Goal: Information Seeking & Learning: Learn about a topic

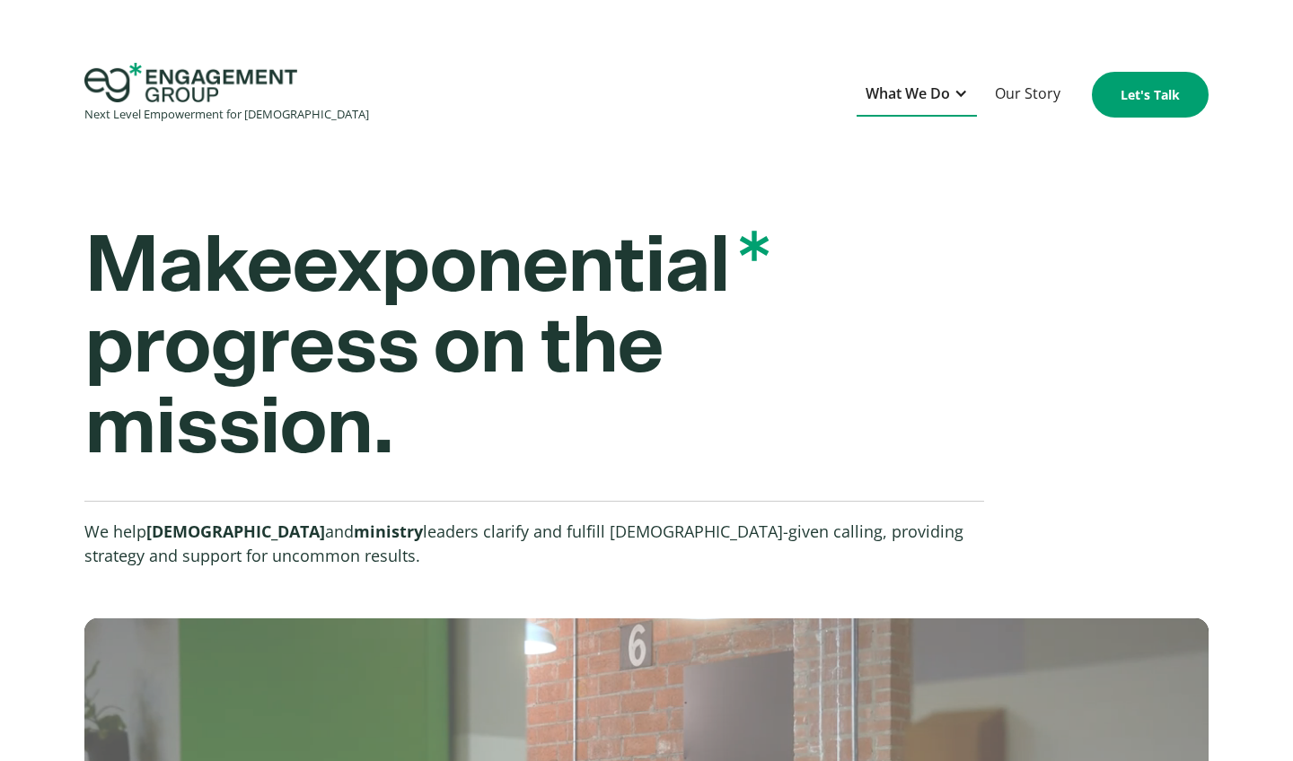
click at [952, 97] on div "What We Do" at bounding box center [916, 95] width 120 height 44
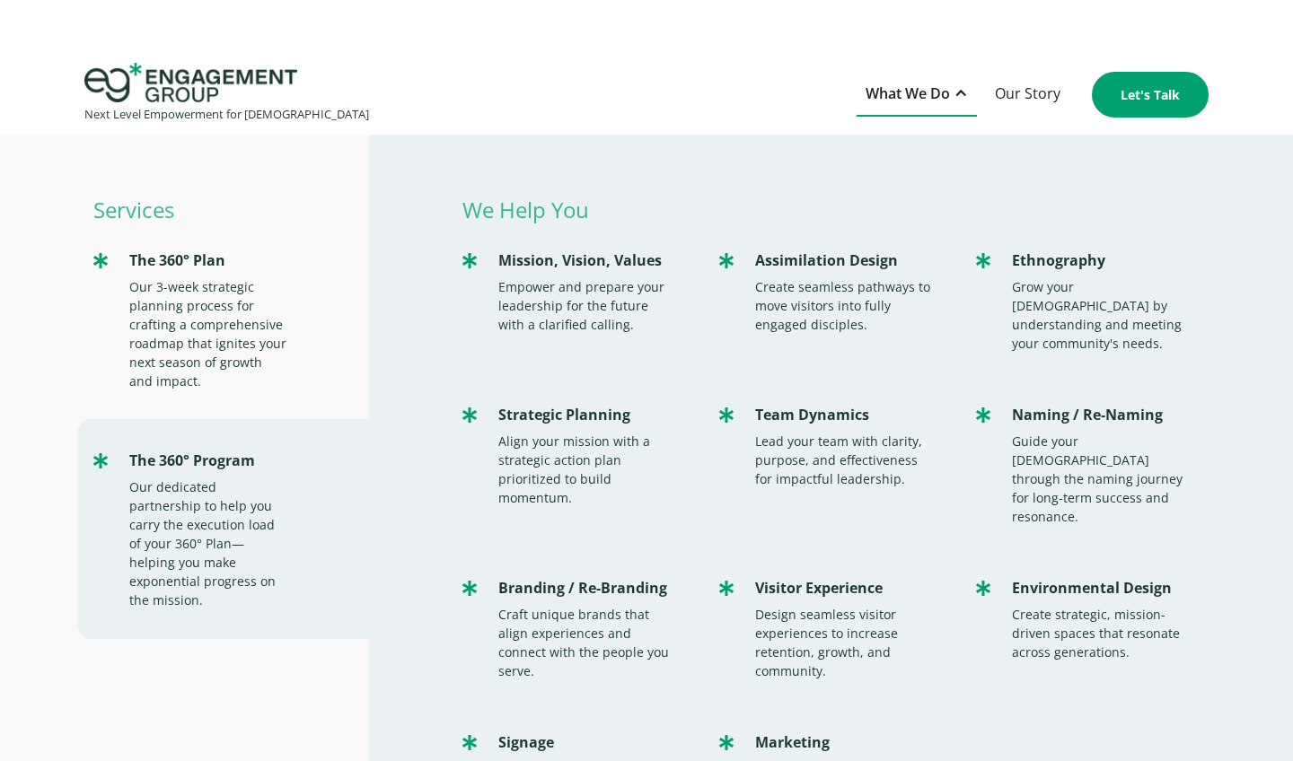
click at [790, 99] on div "Next Level Empowerment for Churches What We Do Services The 360° Plan Our 3-wee…" at bounding box center [646, 95] width 1293 height 64
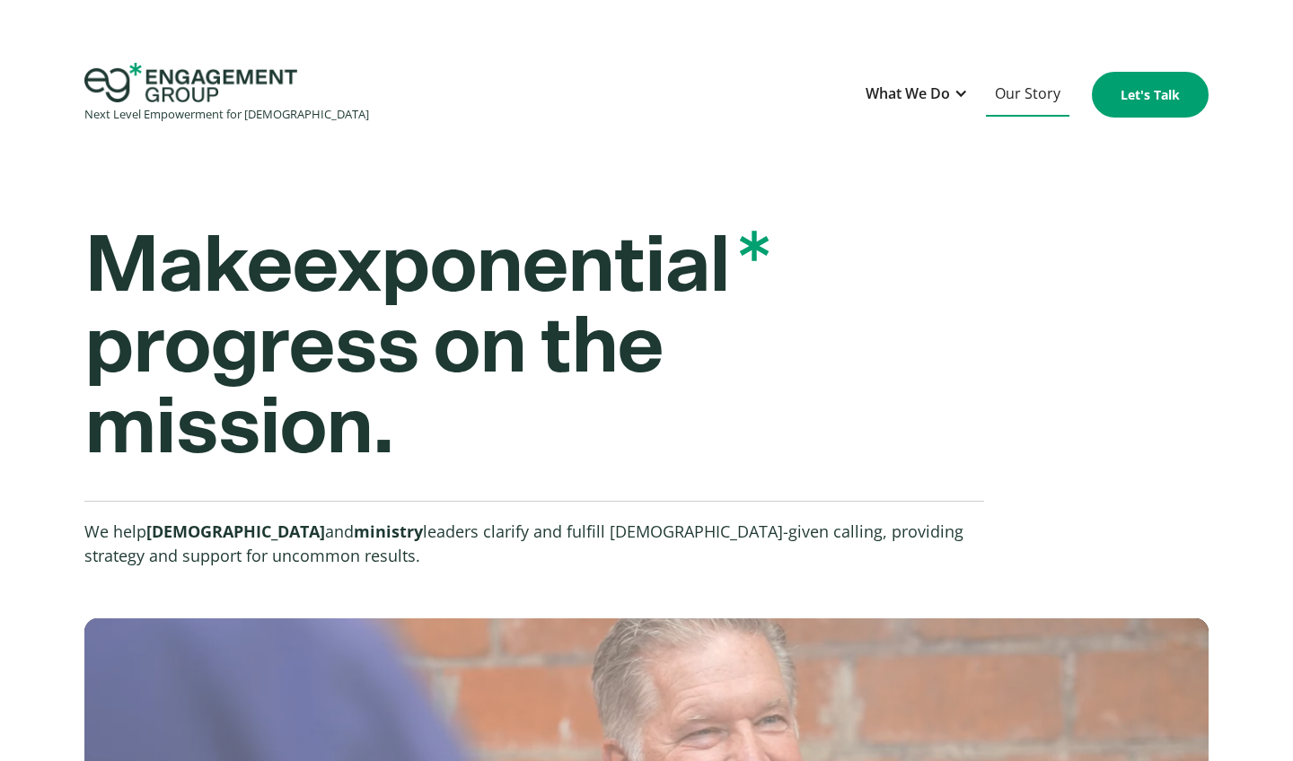
click at [1031, 96] on link "Our Story" at bounding box center [1027, 95] width 83 height 44
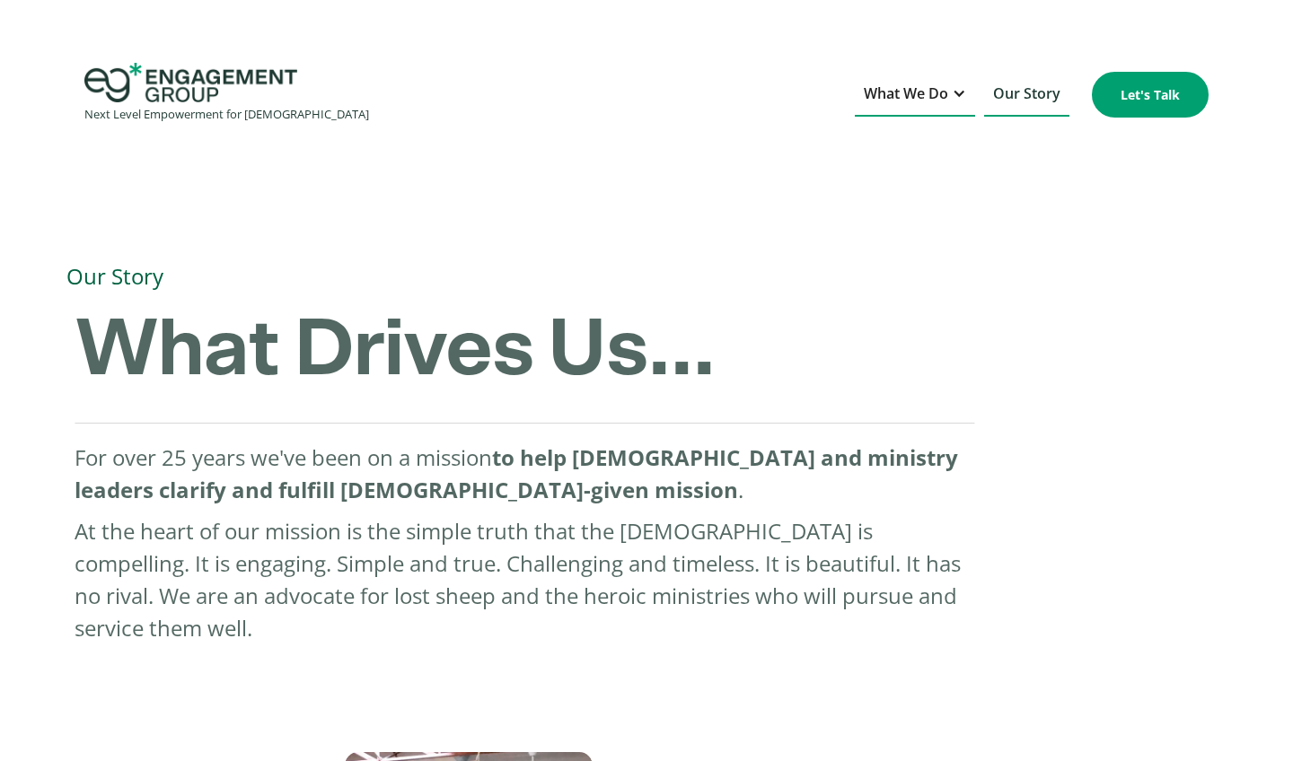
click at [919, 96] on div "What We Do" at bounding box center [906, 94] width 84 height 24
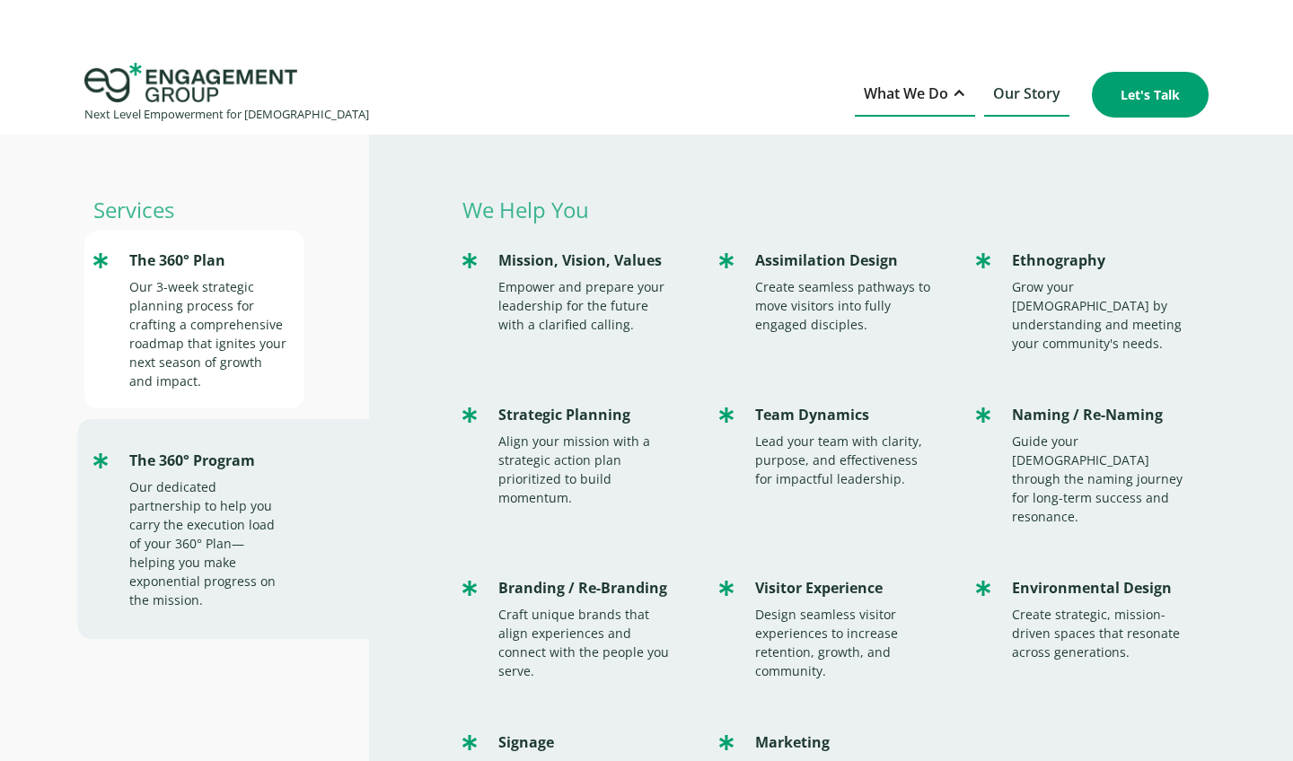
click at [198, 308] on div "Our 3-week strategic planning process for crafting a comprehensive roadmap that…" at bounding box center [208, 333] width 158 height 113
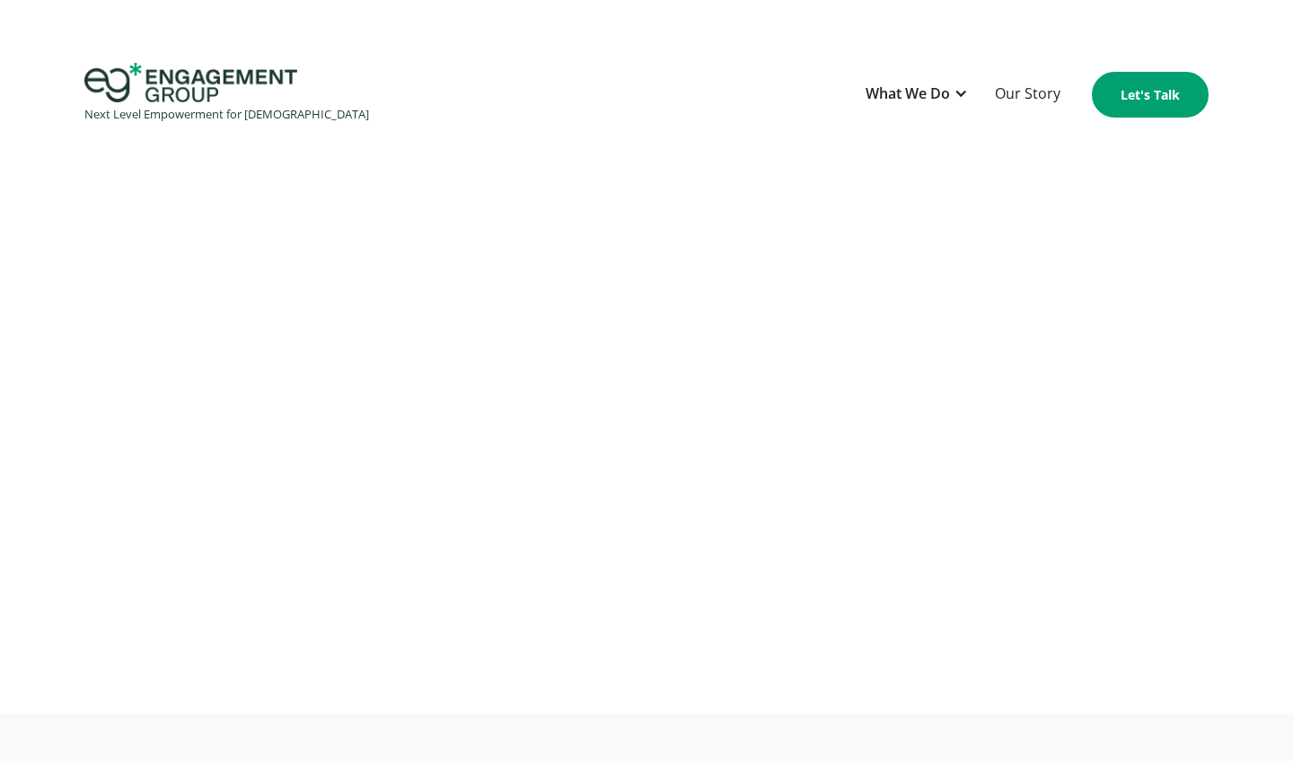
click at [698, 86] on div "Next Level Empowerment for Churches What We Do Services The 360° Plan Our 3-wee…" at bounding box center [646, 95] width 1293 height 64
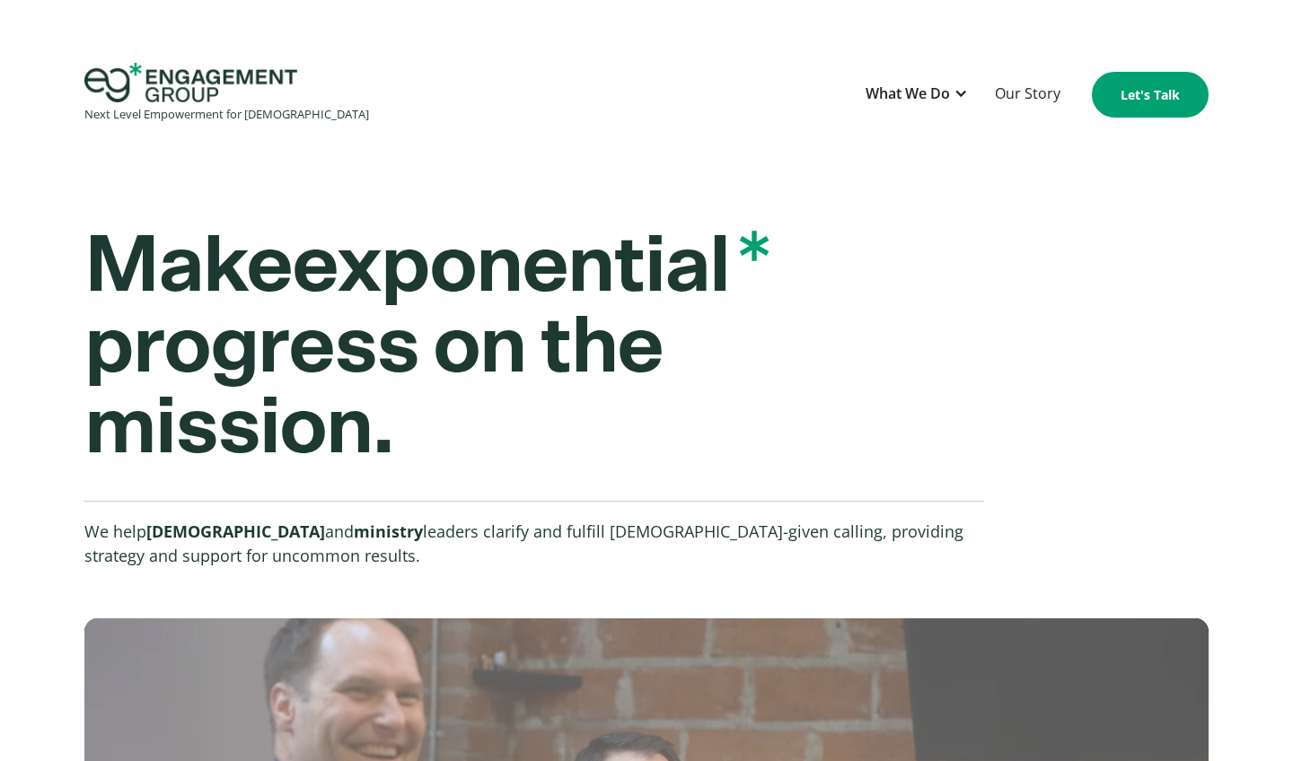
click at [231, 83] on img "home" at bounding box center [190, 83] width 213 height 40
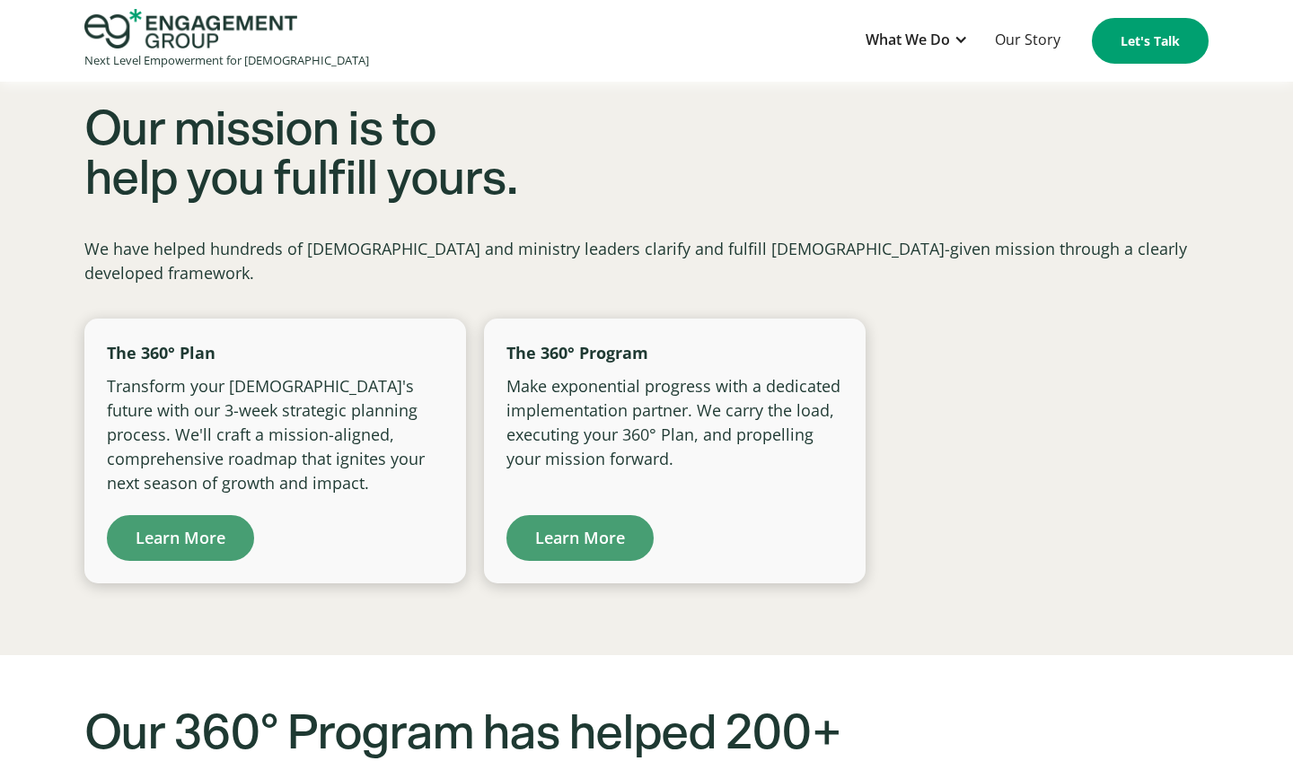
scroll to position [1152, 0]
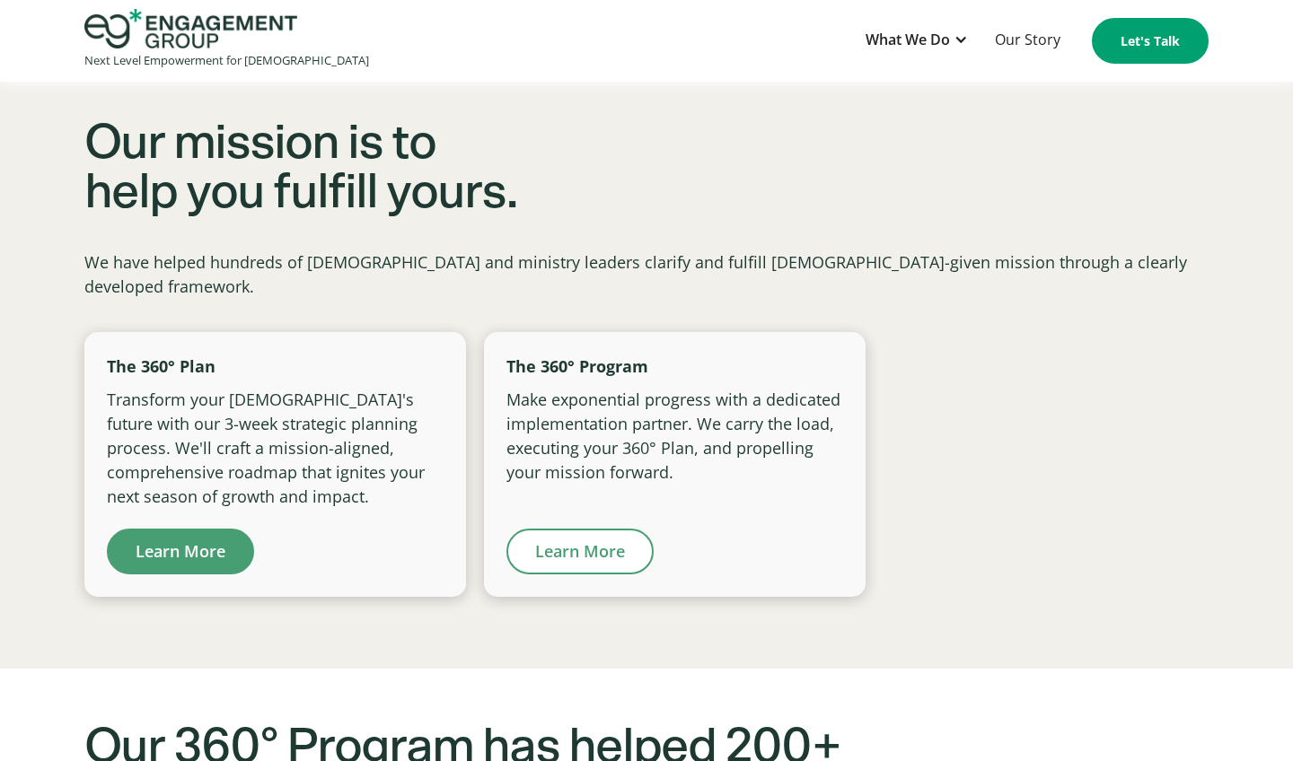
click at [601, 529] on link "Learn More" at bounding box center [579, 552] width 147 height 46
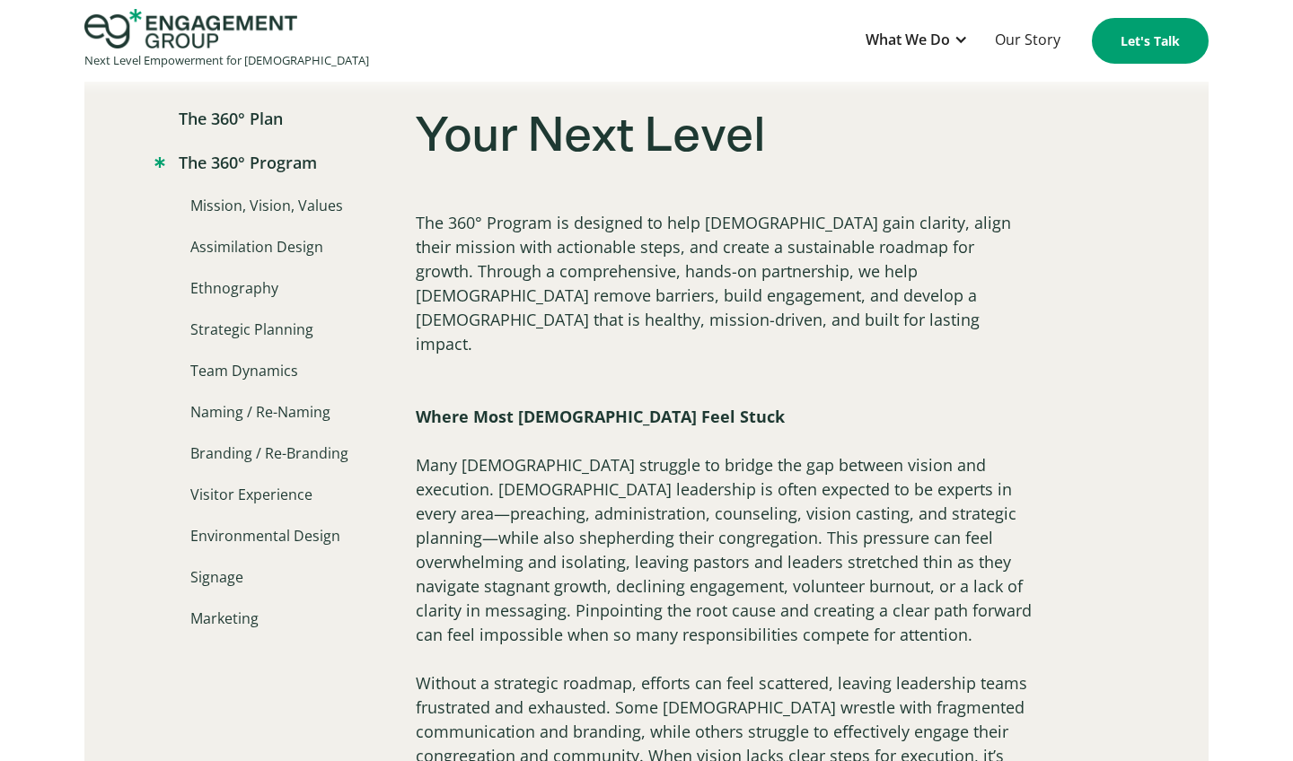
scroll to position [1078, 0]
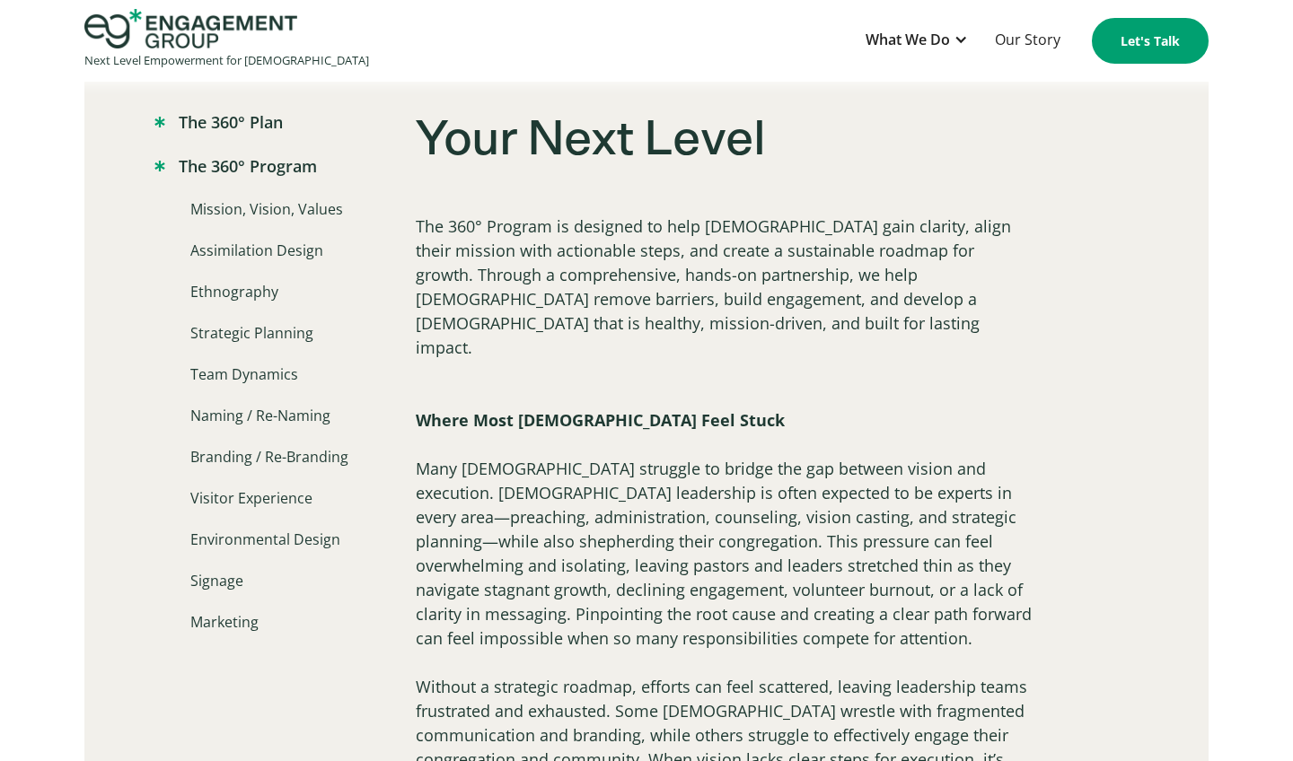
click at [263, 122] on link "The 360° Plan" at bounding box center [218, 122] width 128 height 24
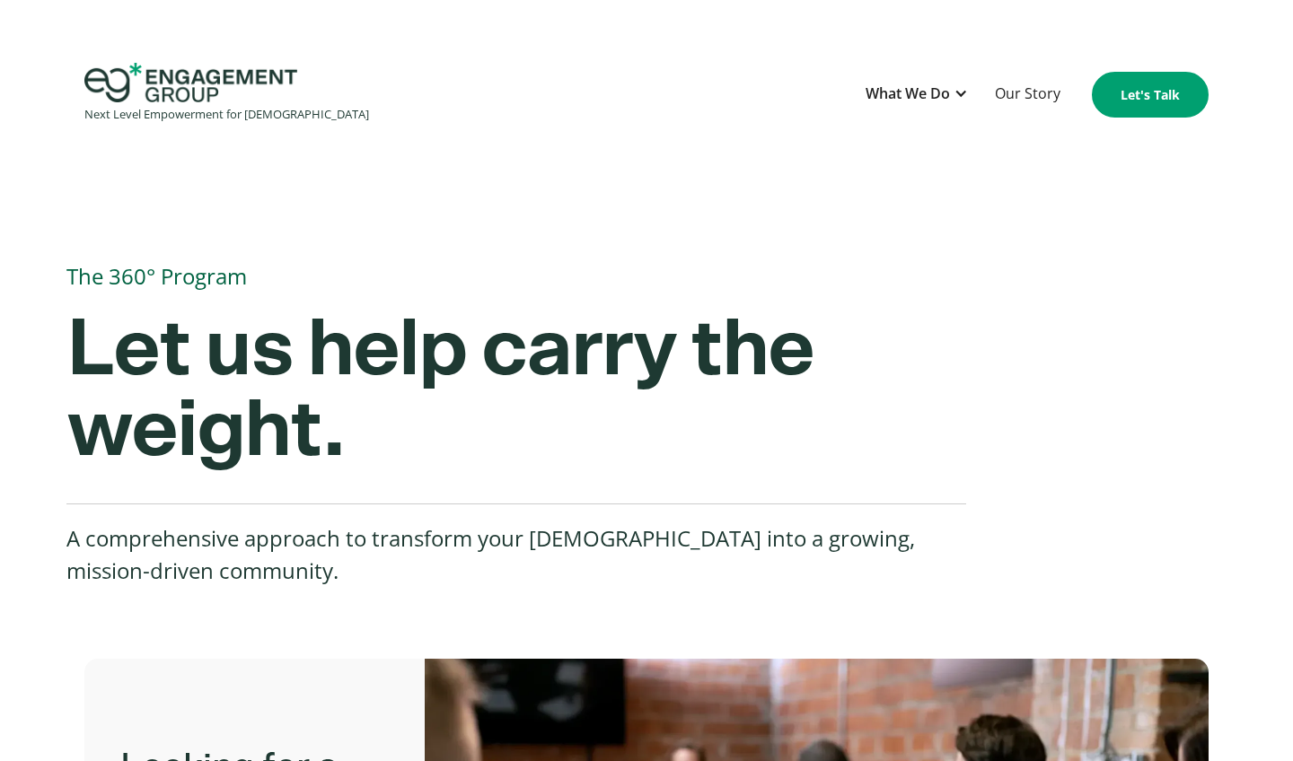
scroll to position [0, 0]
click at [251, 100] on img "home" at bounding box center [190, 83] width 213 height 40
